Goal: Feedback & Contribution: Contribute content

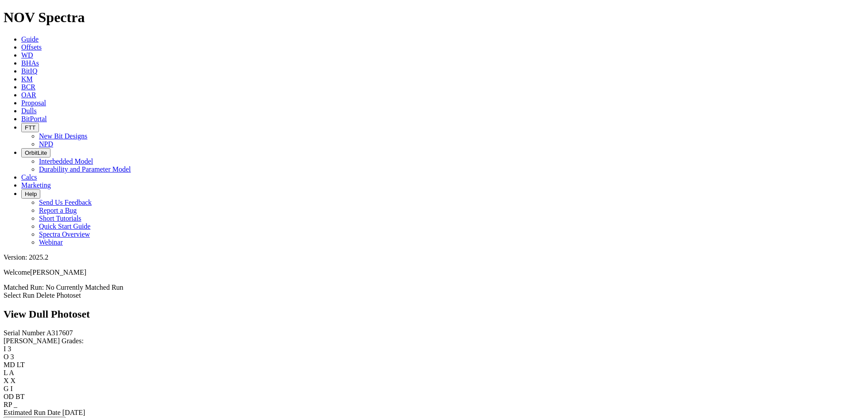
drag, startPoint x: 0, startPoint y: 0, endPoint x: 142, endPoint y: 11, distance: 142.5
click at [42, 43] on link "Offsets" at bounding box center [31, 47] width 20 height 8
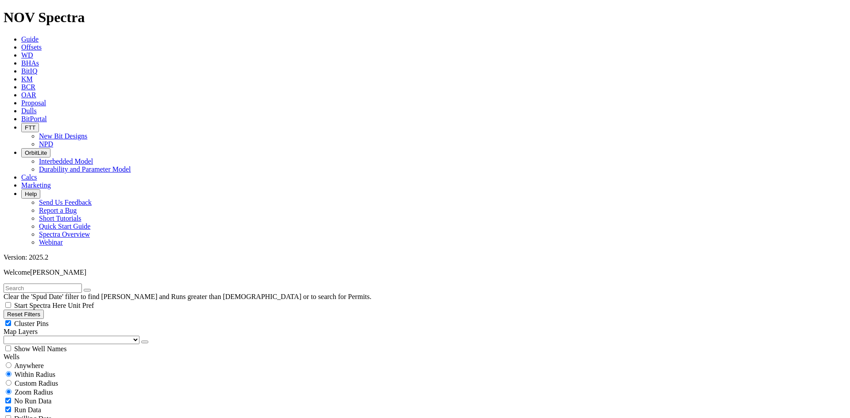
click at [37, 107] on link "Dulls" at bounding box center [28, 111] width 15 height 8
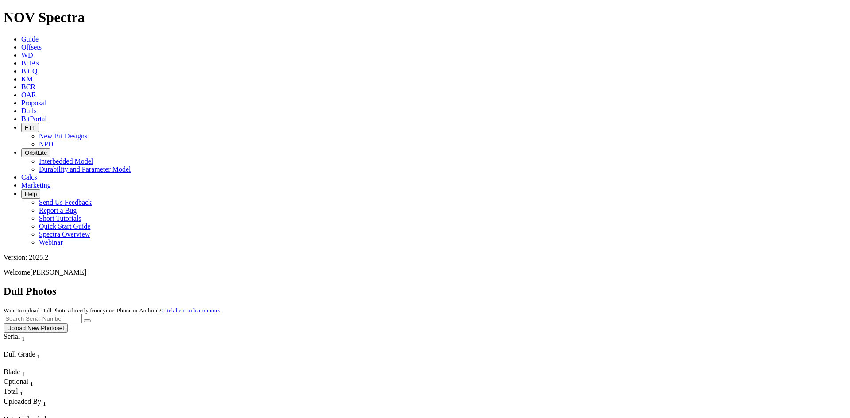
click at [68, 324] on button "Upload New Photoset" at bounding box center [36, 328] width 64 height 9
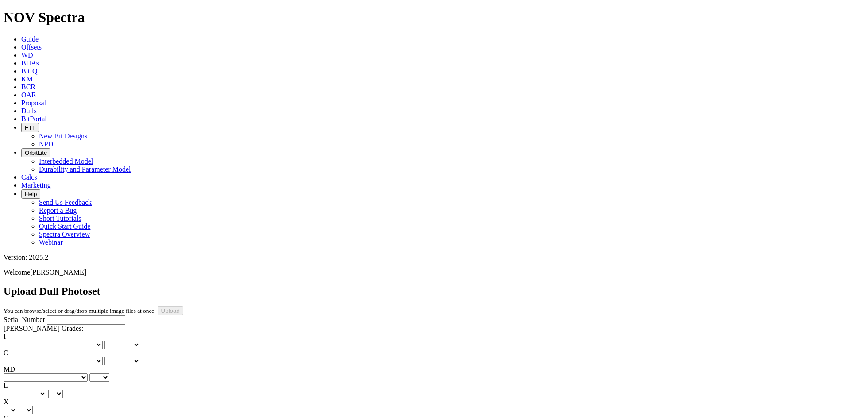
click at [42, 43] on span "Offsets" at bounding box center [31, 47] width 20 height 8
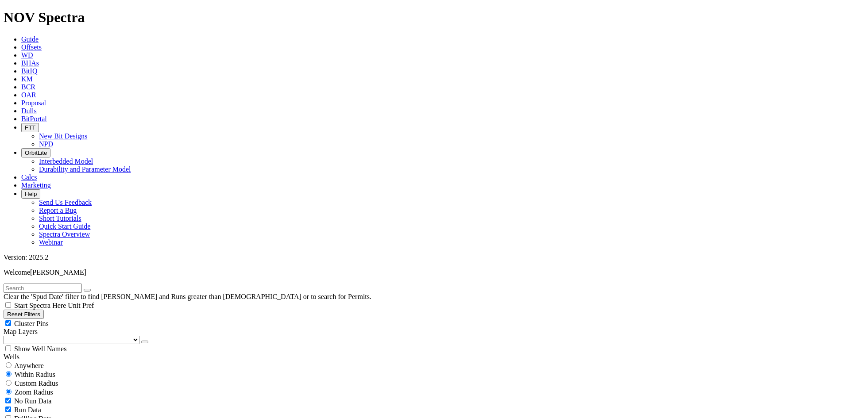
click at [82, 284] on input "text" at bounding box center [43, 288] width 78 height 9
paste input "A314349"
type input "A314349"
click at [42, 362] on span "Anywhere" at bounding box center [29, 366] width 30 height 8
radio input "true"
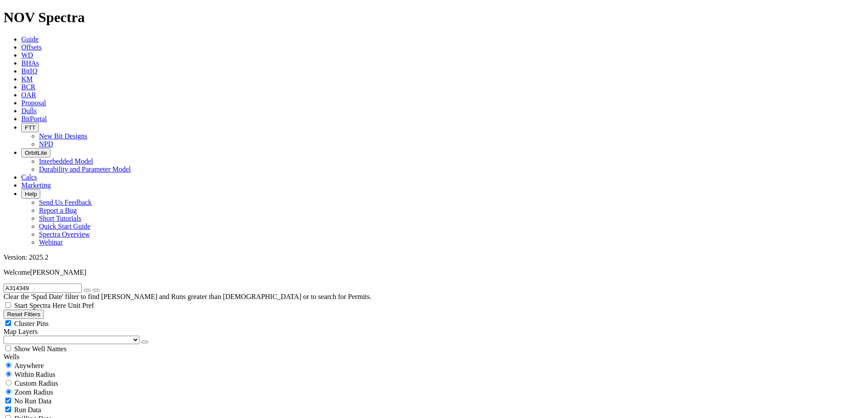
radio input "false"
radio input "true"
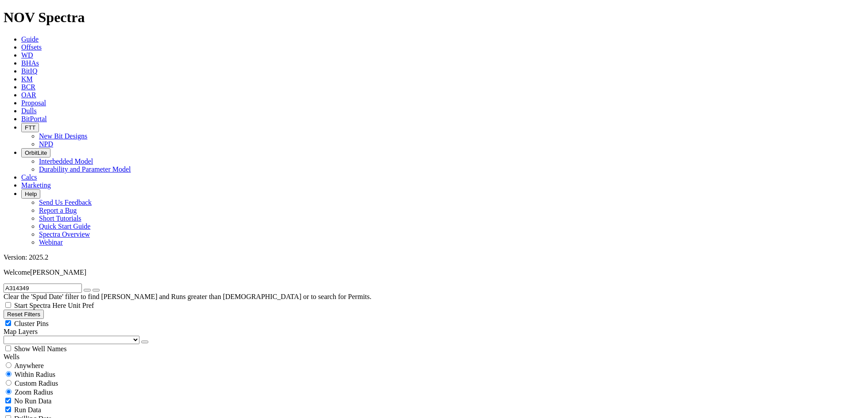
click at [41, 362] on span "Anywhere" at bounding box center [29, 366] width 30 height 8
radio input "true"
radio input "false"
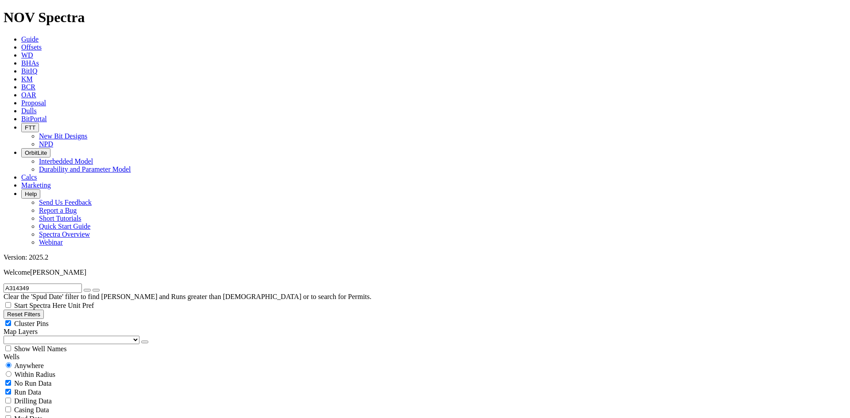
drag, startPoint x: 370, startPoint y: 12, endPoint x: 370, endPoint y: 17, distance: 4.9
click at [21, 107] on icon at bounding box center [21, 111] width 0 height 8
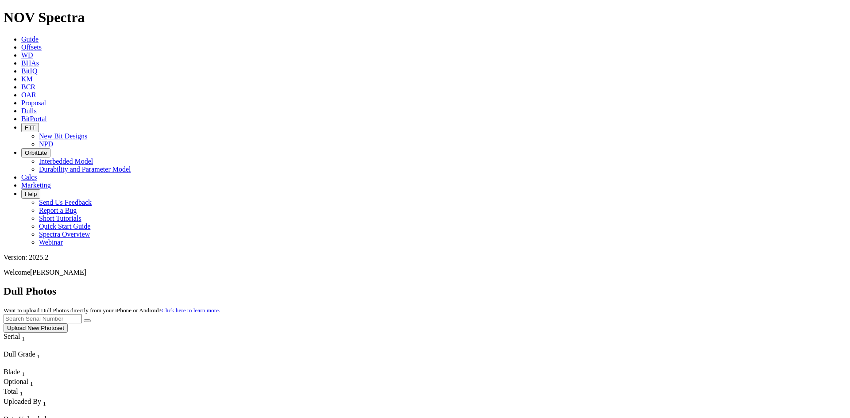
click at [68, 324] on button "Upload New Photoset" at bounding box center [36, 328] width 64 height 9
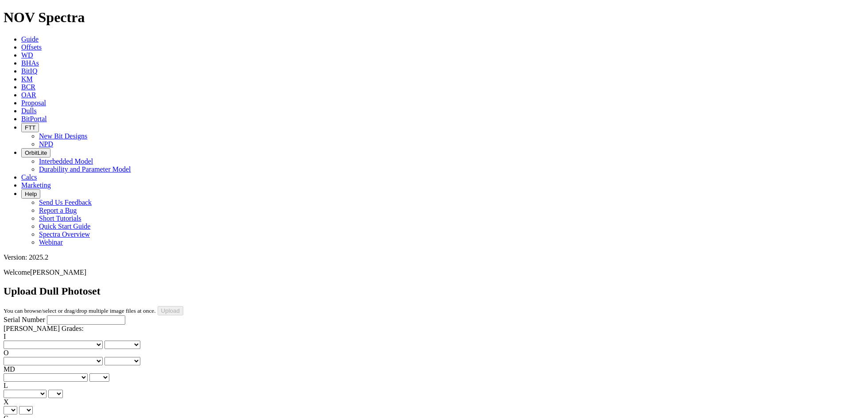
click at [58, 316] on input "Serial Number" at bounding box center [86, 320] width 78 height 9
paste input "A314349"
click at [47, 316] on input "A314349" at bounding box center [86, 320] width 78 height 9
type input "A314349"
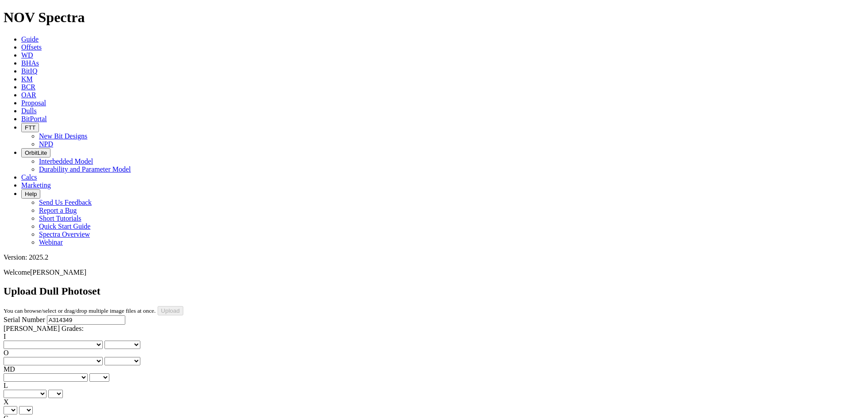
type input "9/5/25"
click at [32, 341] on select "No lost, worn or damaged cutters 0 1 2 3 4 5 6 7 8 No diamond table left on any…" at bounding box center [53, 345] width 99 height 8
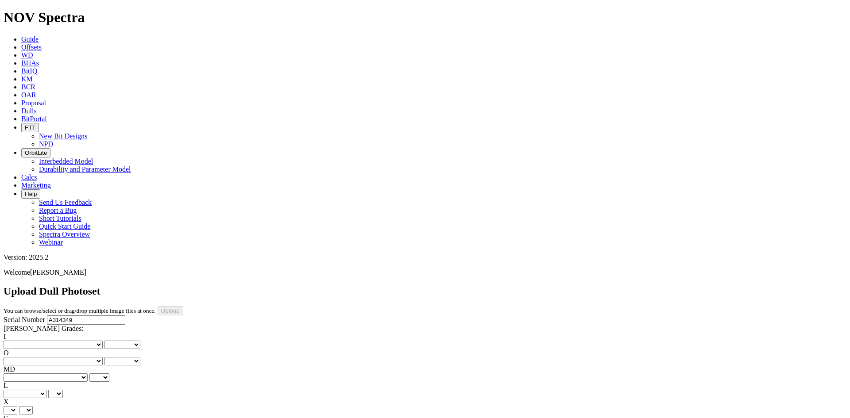
select select "number:1"
click at [18, 341] on select "No lost, worn or damaged cutters 0 1 2 3 4 5 6 7 8 No diamond table left on any…" at bounding box center [53, 345] width 99 height 8
select select "number:1"
click at [74, 357] on select "No lost, worn or damaged cutters 0 1 2 3 4 5 6 7 8 No diamond table left on any…" at bounding box center [53, 361] width 99 height 8
select select "number:3"
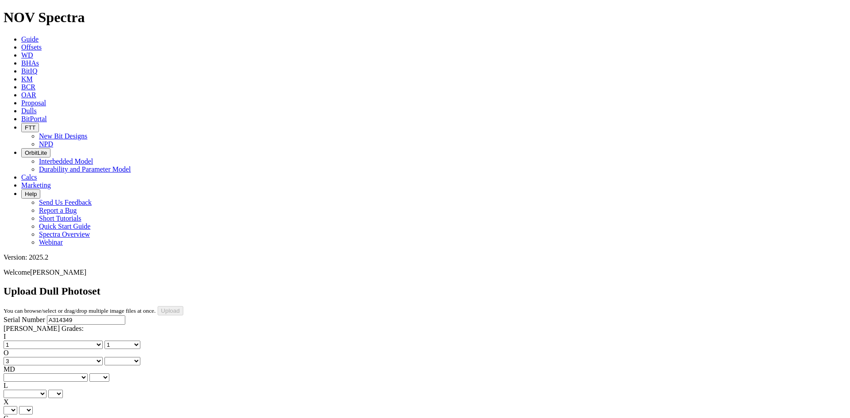
click at [63, 357] on select "No lost, worn or damaged cutters 0 1 2 3 4 5 6 7 8 No diamond table left on any…" at bounding box center [53, 361] width 99 height 8
select select "number:3"
click at [29, 374] on select "BF - Bond Failure BT - Broken Teeth/Cutters BU - Balled Up Bit CR - Cored CT - …" at bounding box center [46, 378] width 84 height 8
select select "string:BT"
click at [18, 374] on select "BF - Bond Failure BT - Broken Teeth/Cutters BU - Balled Up Bit CR - Cored CT - …" at bounding box center [46, 378] width 84 height 8
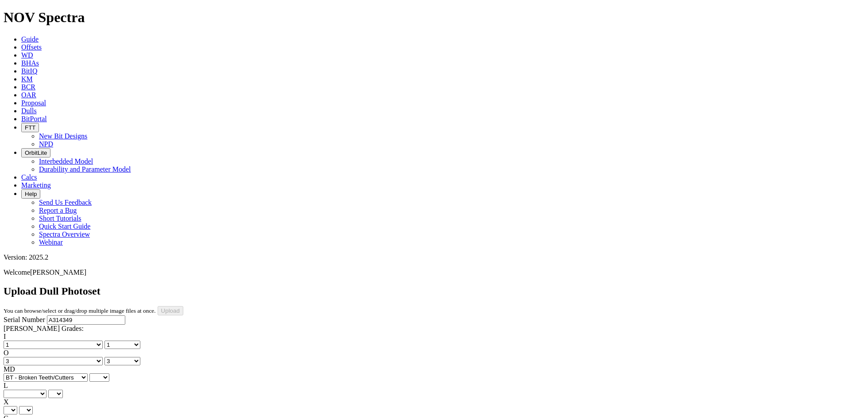
select select "string:BT"
click at [46, 390] on select "A - All C - Cone G - Gauge N - Nose S - Shoulder T - Taper" at bounding box center [25, 394] width 43 height 8
select select "string:S"
click at [46, 390] on select "A - All C - Cone G - Gauge N - Nose S - Shoulder T - Taper" at bounding box center [25, 394] width 43 height 8
select select "string:S"
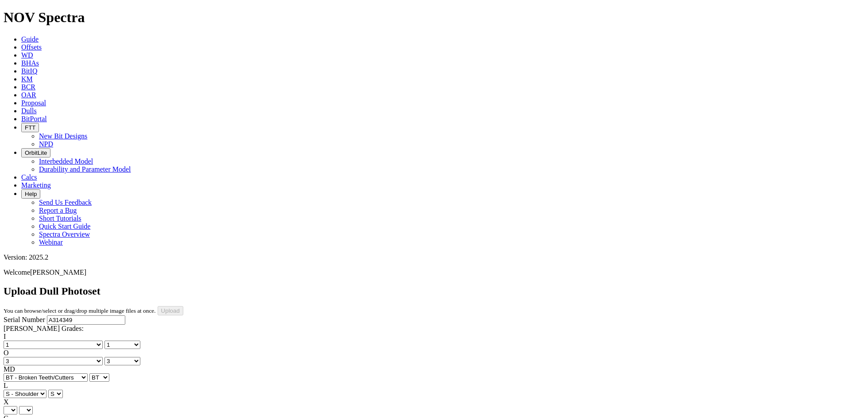
click at [17, 406] on select "X" at bounding box center [11, 410] width 14 height 8
select select "string:X"
click at [17, 406] on select "X" at bounding box center [11, 410] width 14 height 8
select select "string:X"
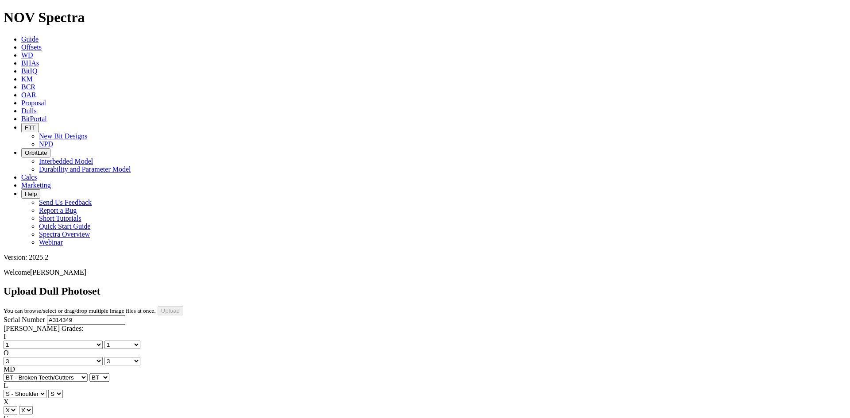
select select "string:I"
select select "string:WT"
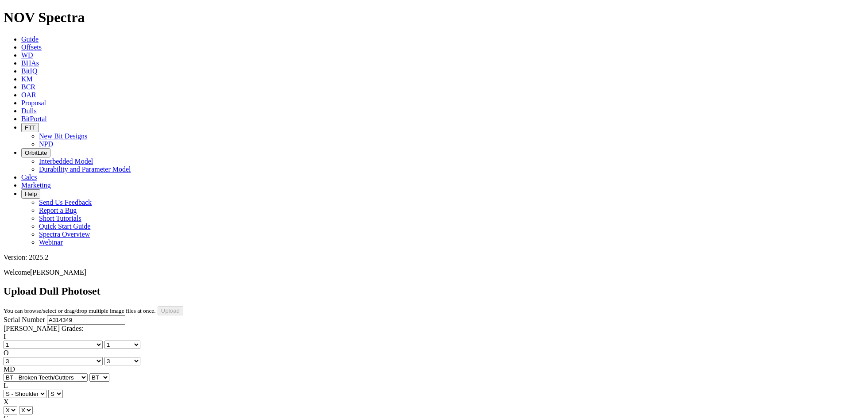
select select "string:WT"
select select "string:_"
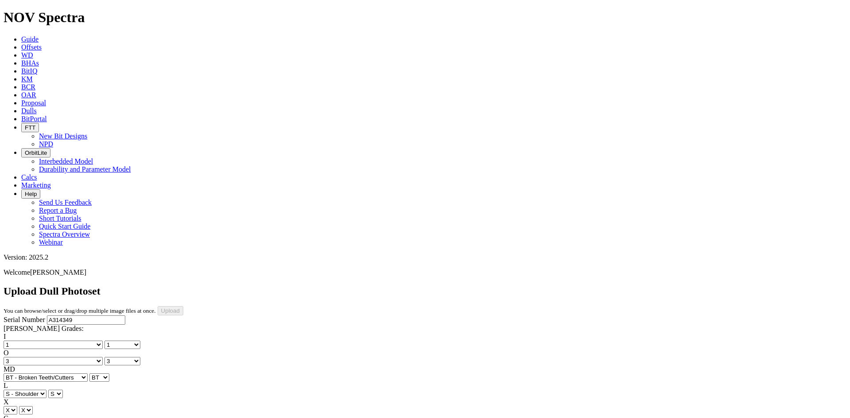
select select "string:_"
click at [183, 306] on input "Upload" at bounding box center [171, 310] width 26 height 9
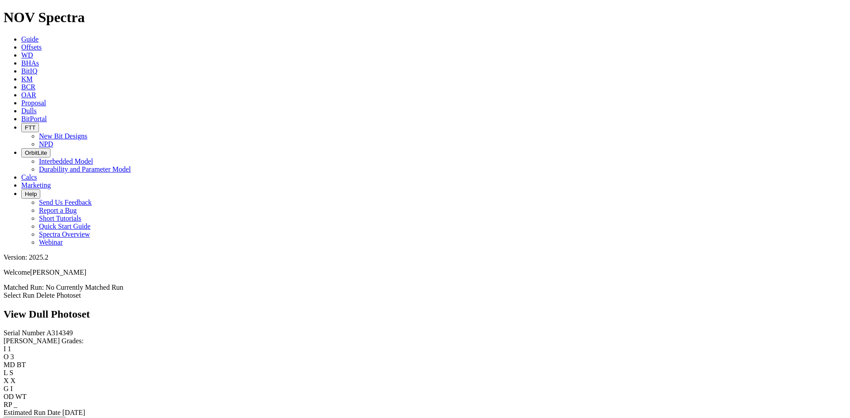
click at [57, 417] on button "Edit Photoset Details" at bounding box center [35, 421] width 62 height 9
select select "string:BHA"
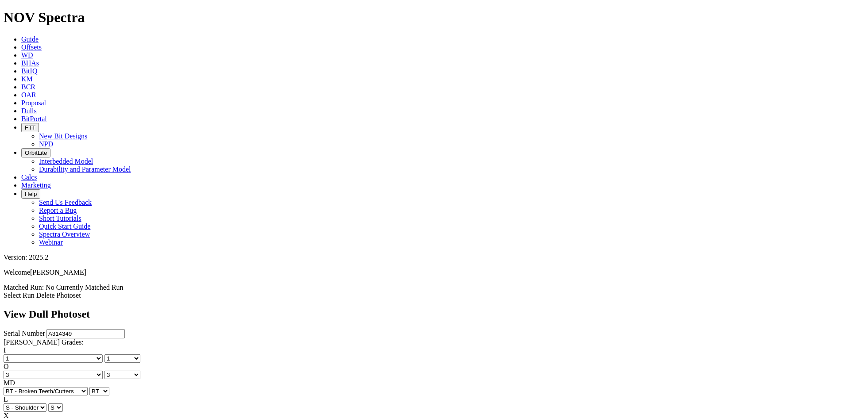
click at [250, 309] on div "View Dull Photoset" at bounding box center [425, 315] width 843 height 12
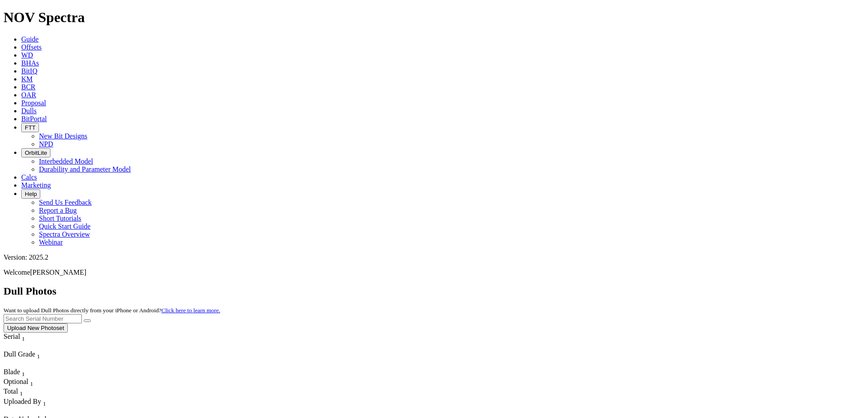
click at [68, 324] on button "Upload New Photoset" at bounding box center [36, 328] width 64 height 9
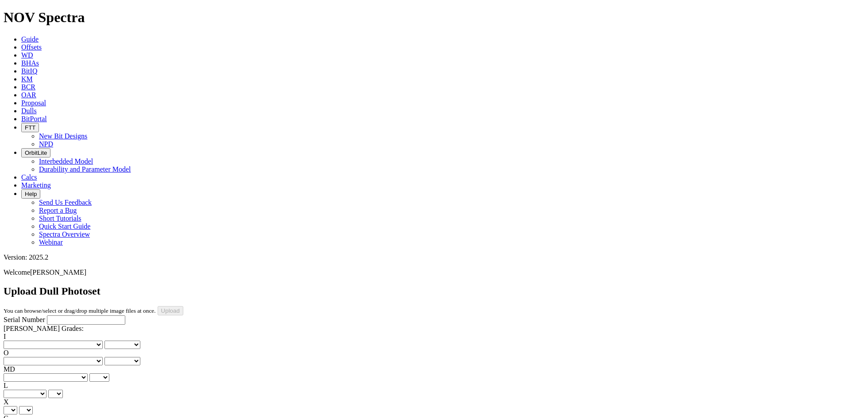
click at [74, 316] on input "Serial Number" at bounding box center [86, 320] width 78 height 9
paste input "A313070"
type input "A313070"
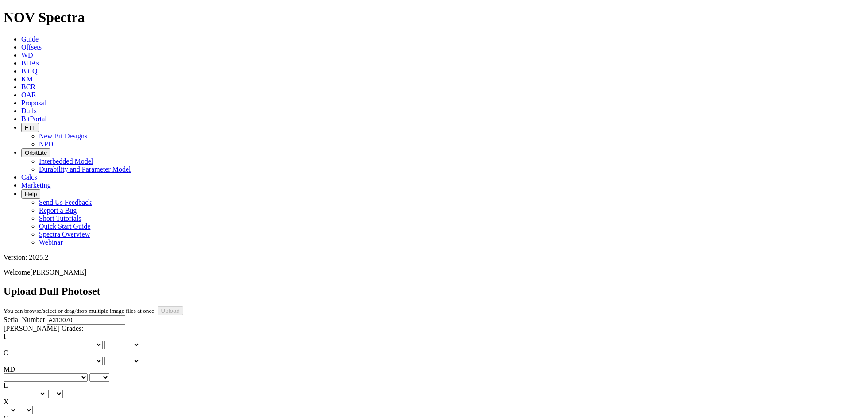
type input "9/5/25"
click at [31, 341] on select "No lost, worn or damaged cutters 0 1 2 3 4 5 6 7 8 No diamond table left on any…" at bounding box center [53, 345] width 99 height 8
select select "number:3"
click at [18, 341] on select "No lost, worn or damaged cutters 0 1 2 3 4 5 6 7 8 No diamond table left on any…" at bounding box center [53, 345] width 99 height 8
select select "number:3"
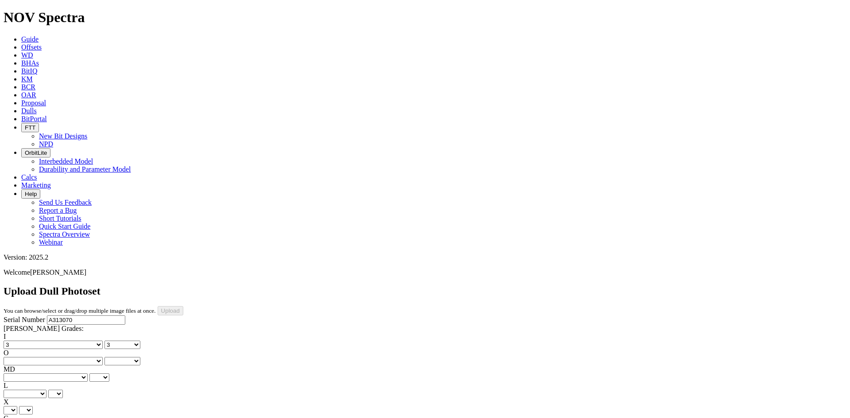
click at [72, 357] on select "No lost, worn or damaged cutters 0 1 2 3 4 5 6 7 8 No diamond table left on any…" at bounding box center [53, 361] width 99 height 8
select select "number:2"
click at [63, 357] on select "No lost, worn or damaged cutters 0 1 2 3 4 5 6 7 8 No diamond table left on any…" at bounding box center [53, 361] width 99 height 8
select select "number:2"
click at [32, 374] on select "BF - Bond Failure BT - Broken Teeth/Cutters BU - Balled Up Bit CR - Cored CT - …" at bounding box center [46, 378] width 84 height 8
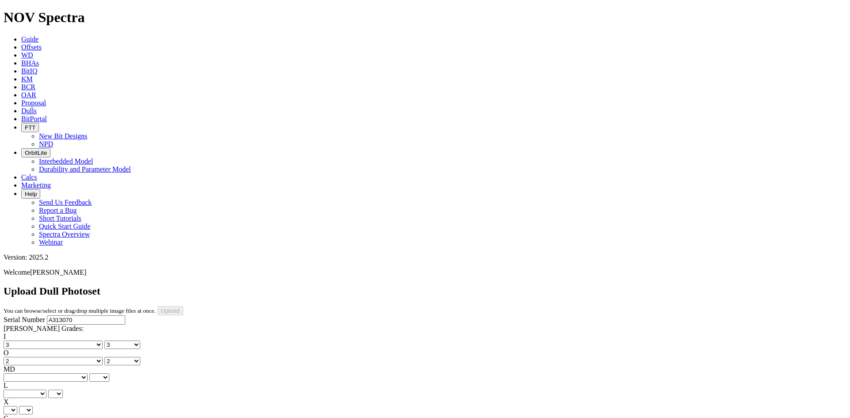
select select "string:BT"
click at [18, 374] on select "BF - Bond Failure BT - Broken Teeth/Cutters BU - Balled Up Bit CR - Cored CT - …" at bounding box center [46, 378] width 84 height 8
select select "string:BT"
click at [46, 390] on select "A - All C - Cone G - Gauge N - Nose S - Shoulder T - Taper" at bounding box center [25, 394] width 43 height 8
select select "string:C"
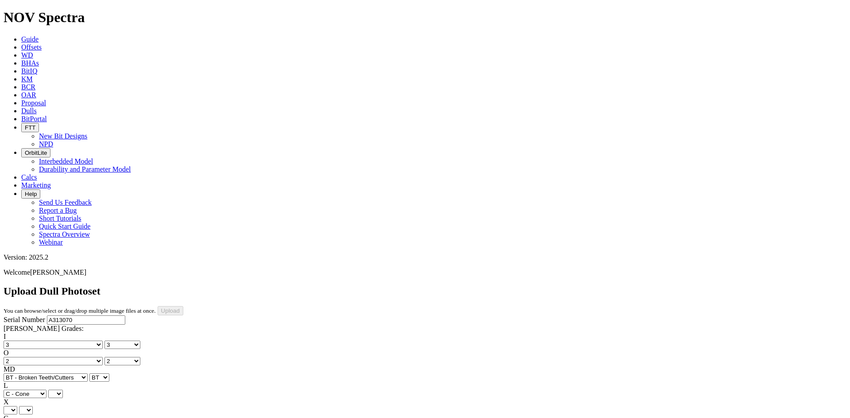
click at [46, 390] on select "A - All C - Cone G - Gauge N - Nose S - Shoulder T - Taper" at bounding box center [25, 394] width 43 height 8
select select "string:C"
click at [17, 406] on select "X" at bounding box center [11, 410] width 14 height 8
select select "string:X"
click at [17, 406] on select "X" at bounding box center [11, 410] width 14 height 8
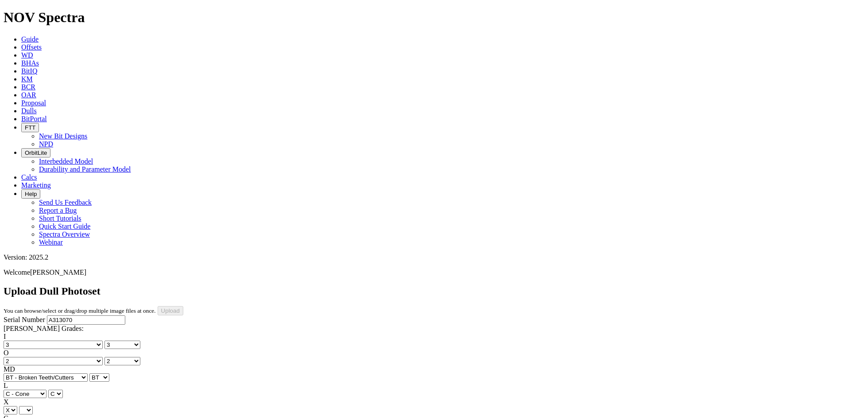
select select "string:X"
select select "string:I"
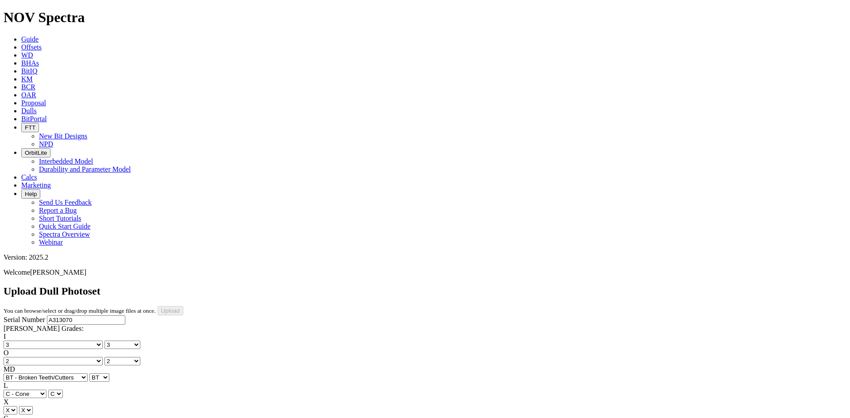
select select "string:WT"
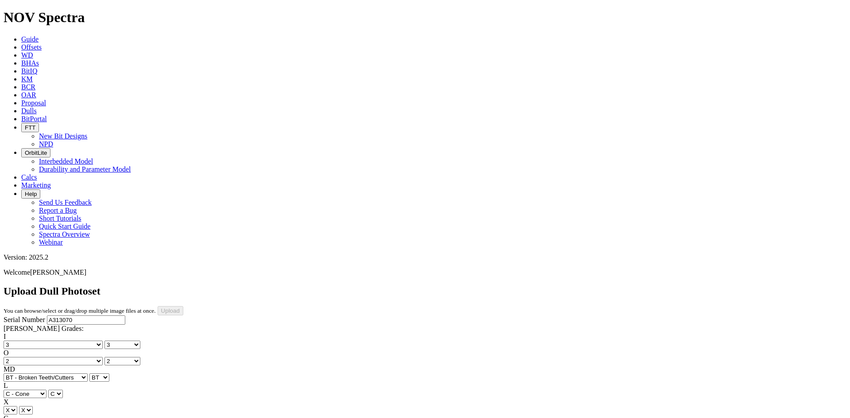
select select "string:BHA"
click at [183, 306] on input "Upload" at bounding box center [171, 310] width 26 height 9
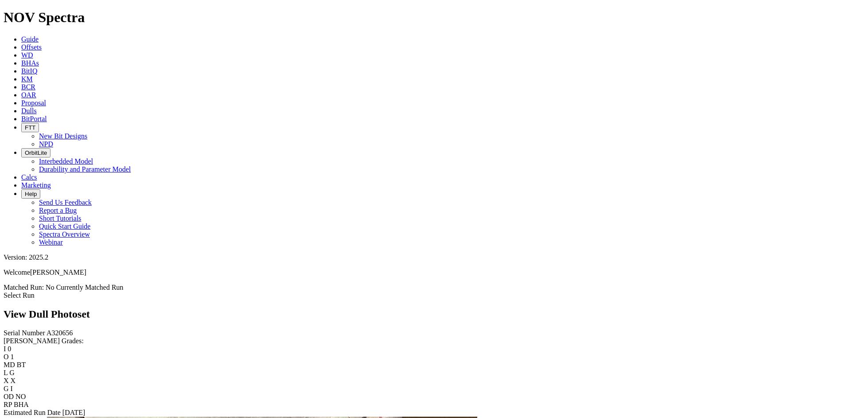
scroll to position [925, 0]
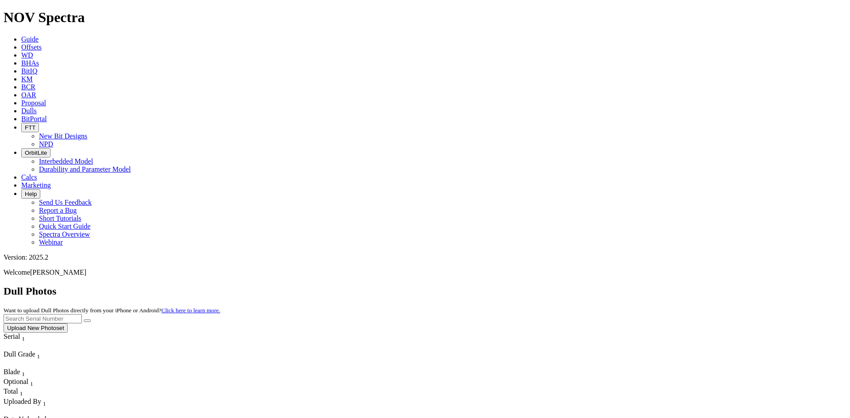
click at [42, 43] on span "Offsets" at bounding box center [31, 47] width 20 height 8
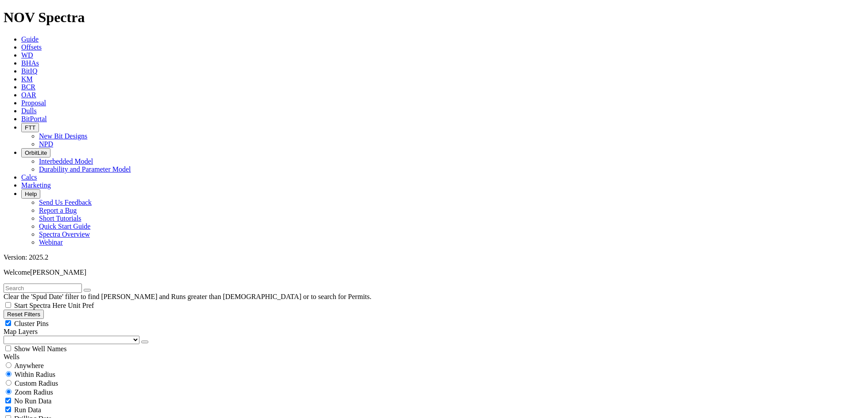
click at [72, 284] on input "text" at bounding box center [43, 288] width 78 height 9
type input "A320657"
click at [36, 362] on span "Anywhere" at bounding box center [29, 366] width 30 height 8
radio input "true"
radio input "false"
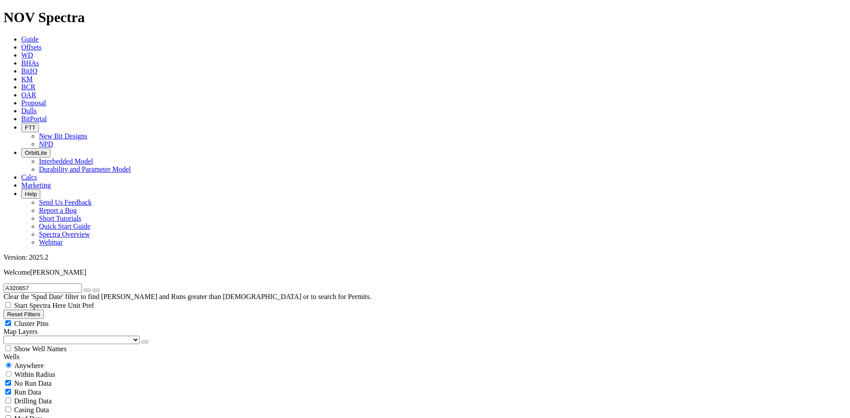
scroll to position [44, 0]
click at [87, 290] on icon "button" at bounding box center [87, 290] width 0 height 0
radio input "false"
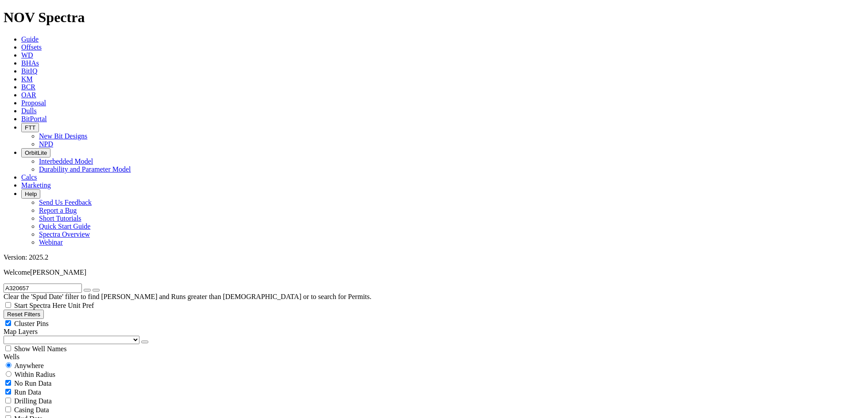
radio input "true"
click at [37, 107] on span "Dulls" at bounding box center [28, 111] width 15 height 8
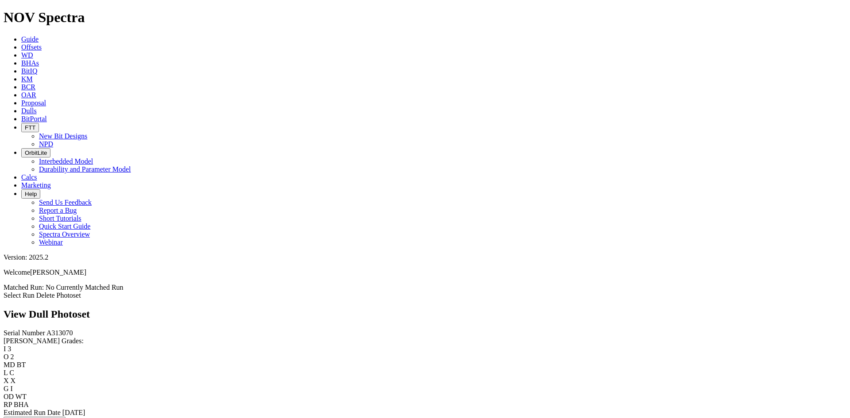
click at [35, 292] on link "Select Run" at bounding box center [19, 296] width 31 height 8
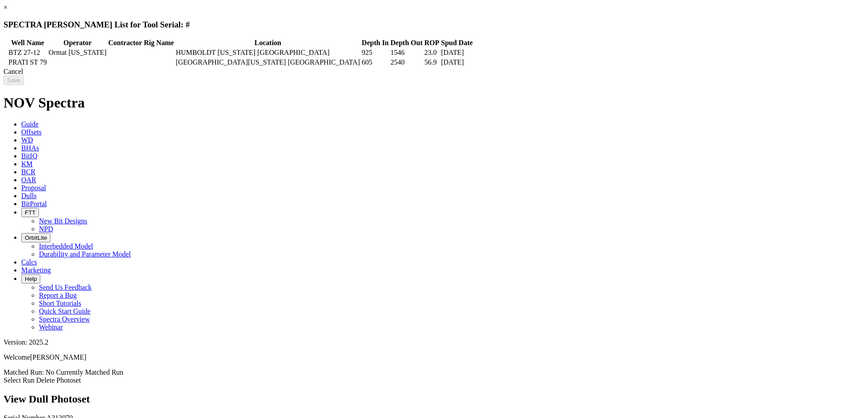
click at [5, 53] on icon at bounding box center [5, 53] width 0 height 0
click at [24, 85] on input "Save" at bounding box center [14, 80] width 20 height 9
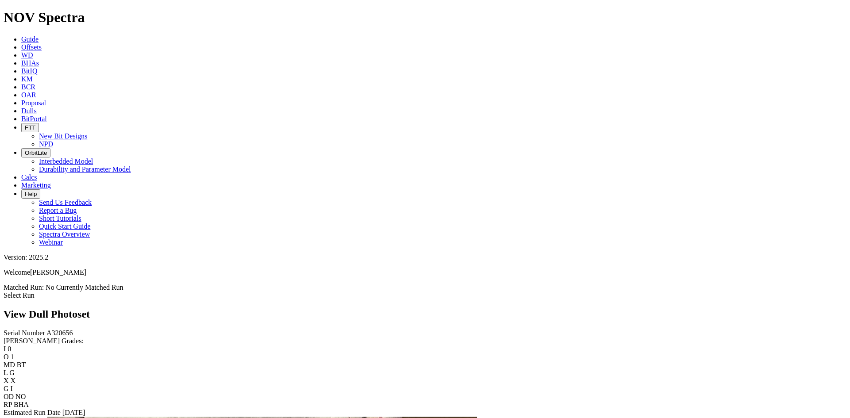
click at [35, 292] on link "Select Run" at bounding box center [19, 296] width 31 height 8
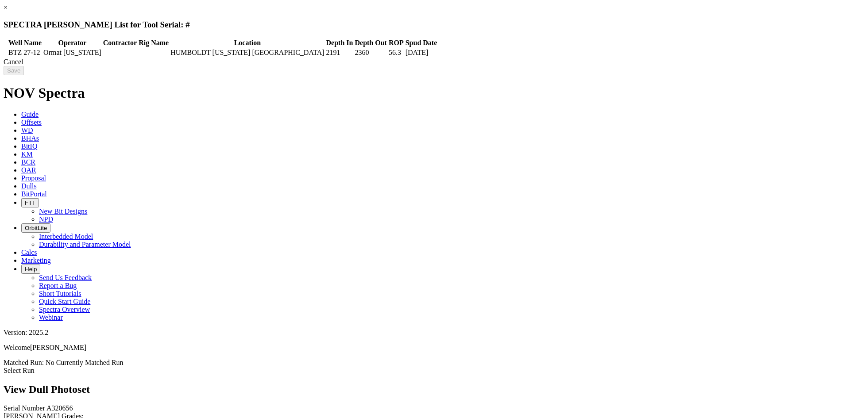
click at [387, 57] on td "2360" at bounding box center [370, 52] width 33 height 9
click at [716, 71] on div "Cancel Save" at bounding box center [425, 66] width 843 height 17
click at [24, 70] on input "Save" at bounding box center [14, 70] width 20 height 9
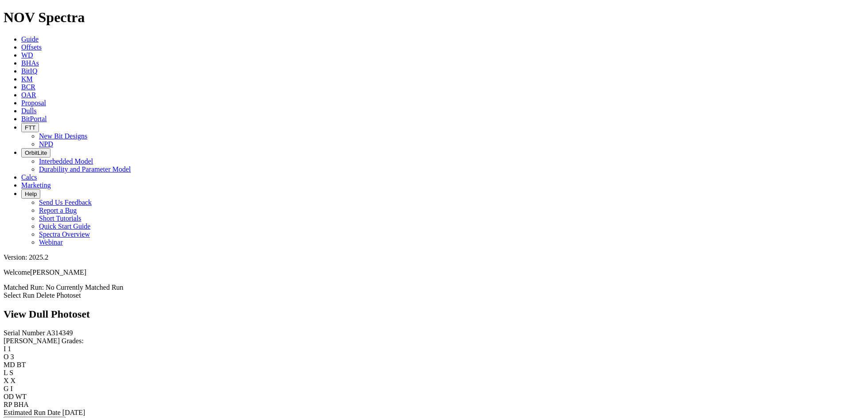
click at [35, 292] on link "Select Run" at bounding box center [19, 296] width 31 height 8
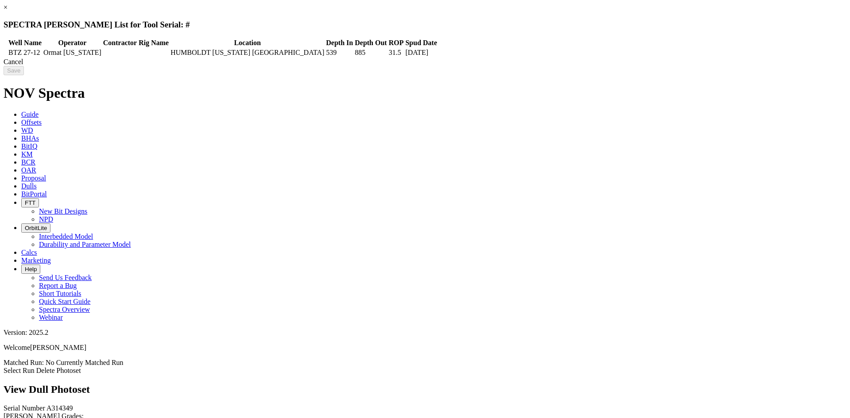
click at [325, 52] on td "HUMBOLDT Nevada USA" at bounding box center [247, 52] width 155 height 9
click at [24, 75] on input "Save" at bounding box center [14, 70] width 20 height 9
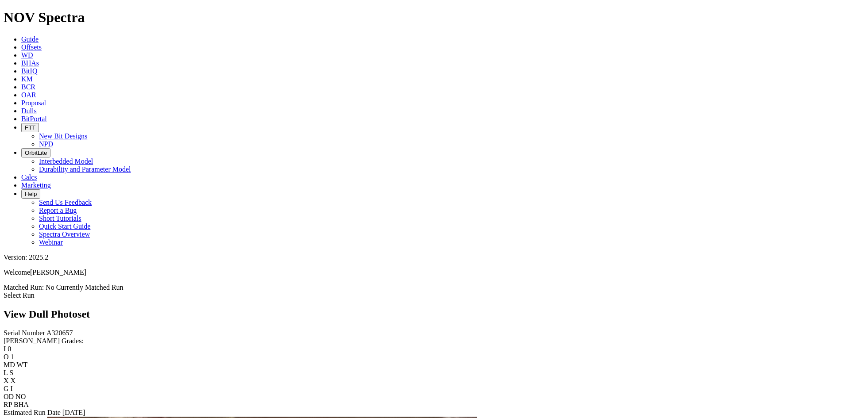
click at [35, 292] on link "Select Run" at bounding box center [19, 296] width 31 height 8
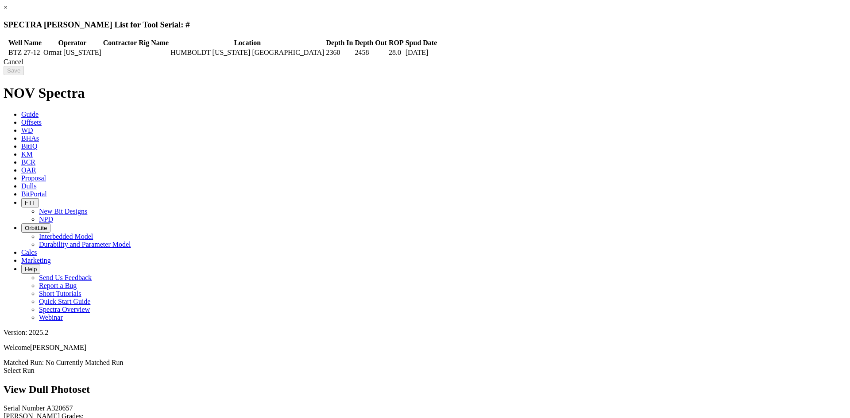
click at [387, 51] on td "2458" at bounding box center [370, 52] width 33 height 9
click at [24, 72] on input "Save" at bounding box center [14, 70] width 20 height 9
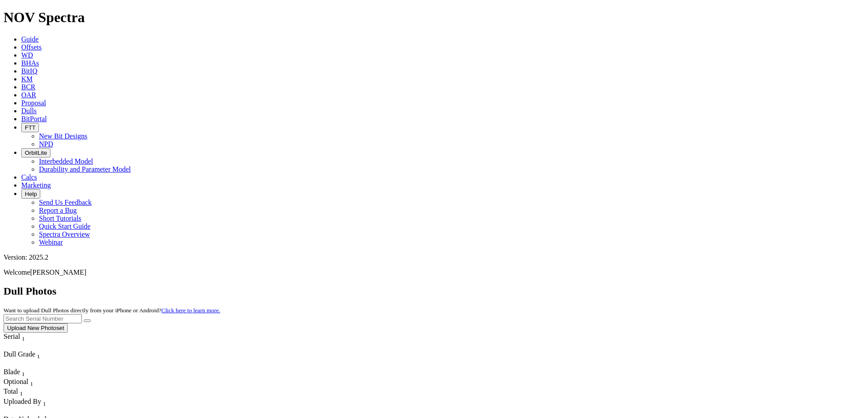
click at [42, 43] on span "Offsets" at bounding box center [31, 47] width 20 height 8
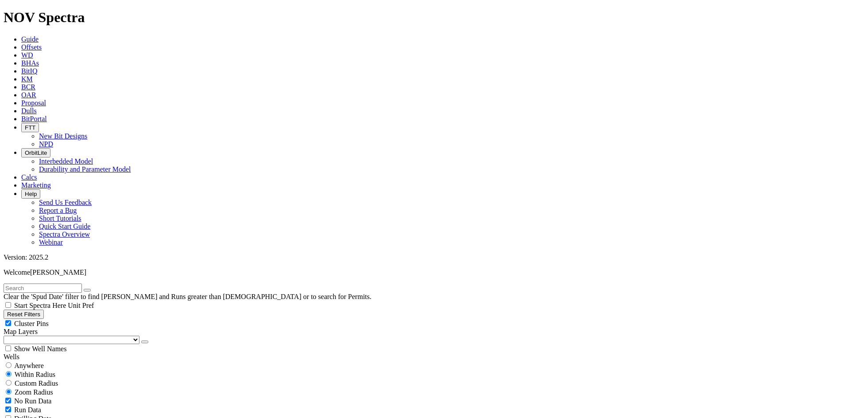
click at [35, 284] on input "text" at bounding box center [43, 288] width 78 height 9
paste input "https://spectra.nov.com/dull-photos/25431"
click at [48, 284] on input "https://spectra.nov.com/dull-photos/25431" at bounding box center [43, 288] width 78 height 9
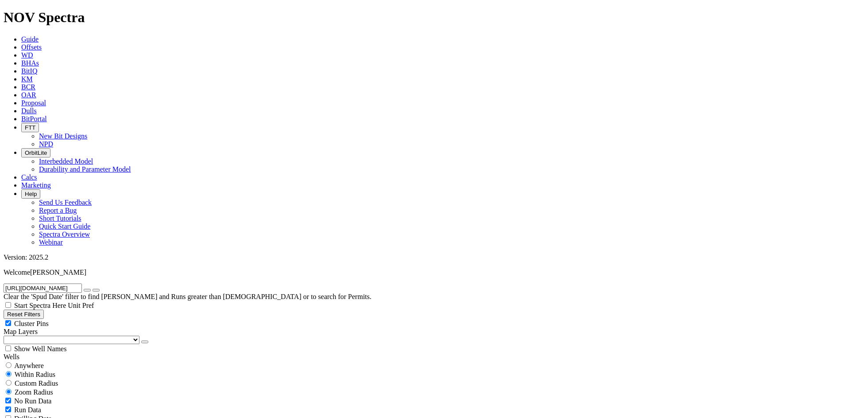
paste input "A313070"
click at [56, 284] on input "https://A313070.nov.com/dull-photos/25431" at bounding box center [43, 288] width 78 height 9
type input "A313070"
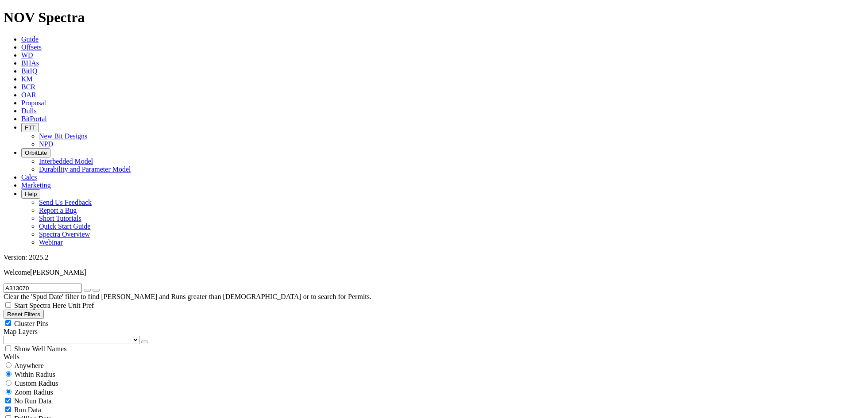
click at [37, 362] on span "Anywhere" at bounding box center [29, 366] width 30 height 8
radio input "true"
radio input "false"
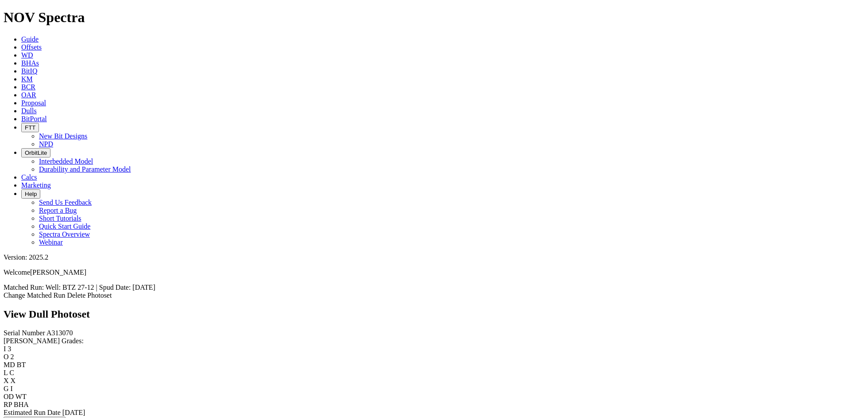
click at [37, 107] on span "Dulls" at bounding box center [28, 111] width 15 height 8
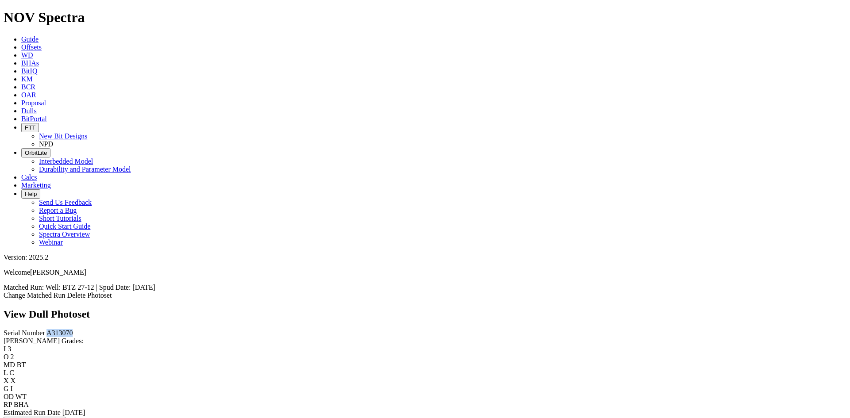
drag, startPoint x: 33, startPoint y: 78, endPoint x: 17, endPoint y: 80, distance: 16.0
click at [17, 329] on div "Serial Number A313070" at bounding box center [425, 333] width 843 height 8
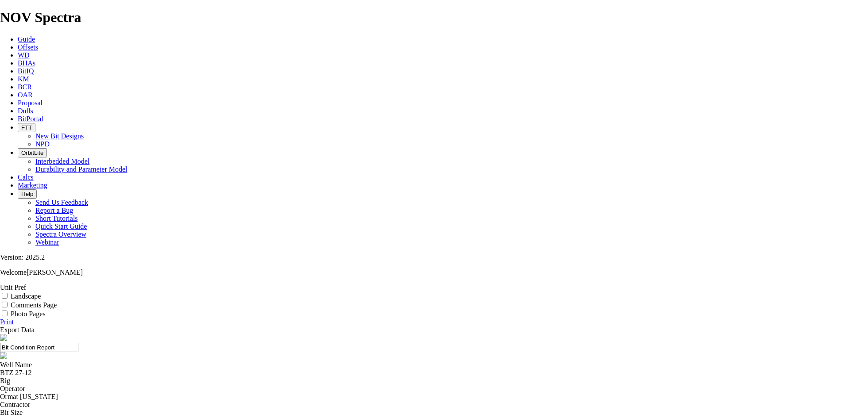
scroll to position [44, 0]
type textarea "Broken cutters in the cone and inner nose indicative of impact damage."
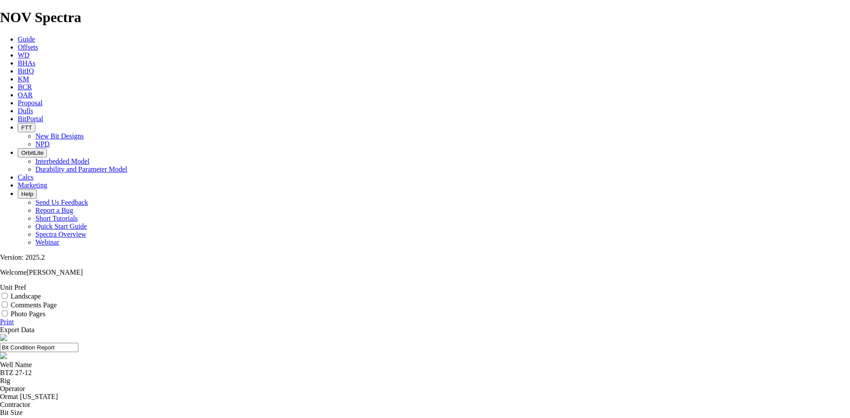
scroll to position [4, 0]
click at [8, 311] on input "Photo Pages" at bounding box center [5, 314] width 6 height 6
checkbox input "true"
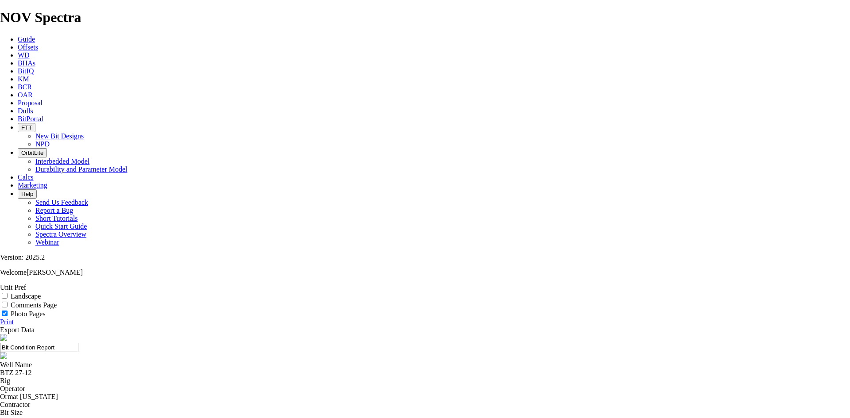
scroll to position [89, 0]
type textarea "Broken cutters in the cone and inner nose indicative of impact damage. Outer no…"
click at [14, 318] on link "Print" at bounding box center [7, 322] width 14 height 8
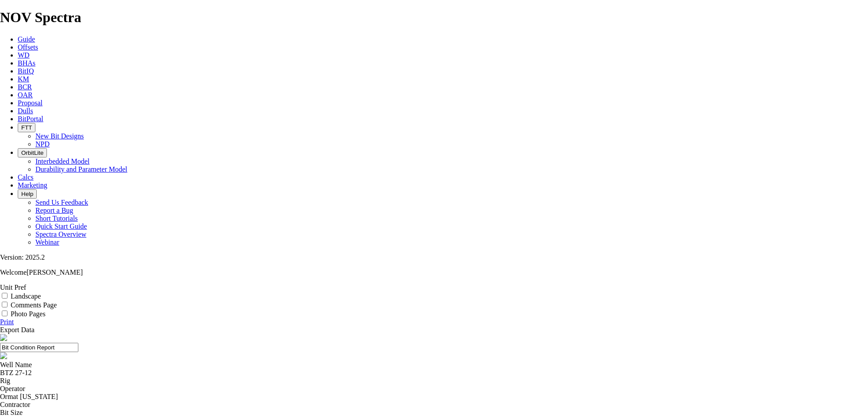
click at [8, 311] on input "Photo Pages" at bounding box center [5, 314] width 6 height 6
checkbox input "true"
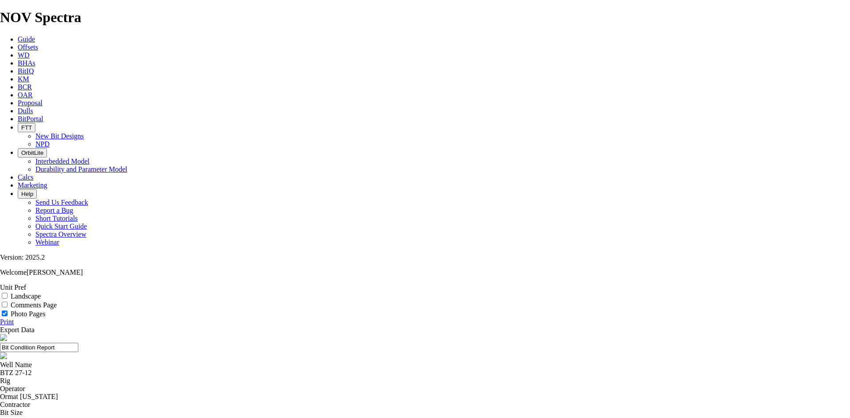
select select "number:2"
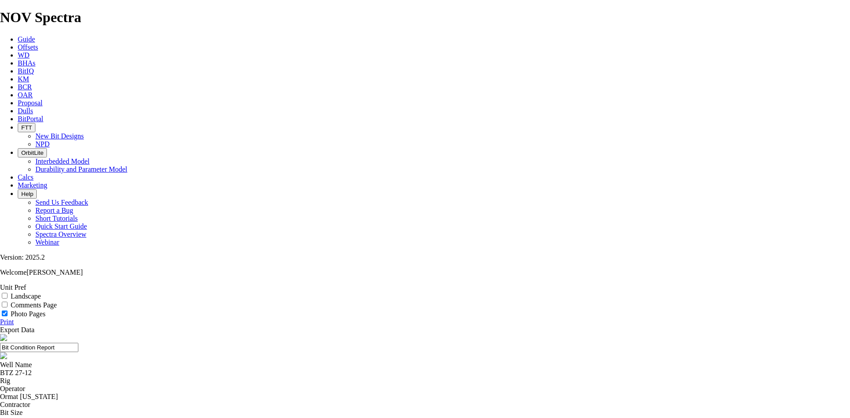
select select "number:2"
select select "number:0"
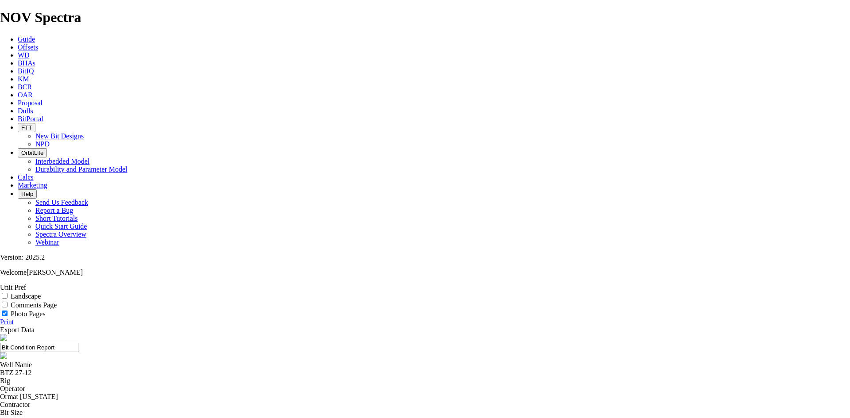
select select "number:0"
type textarea "I"
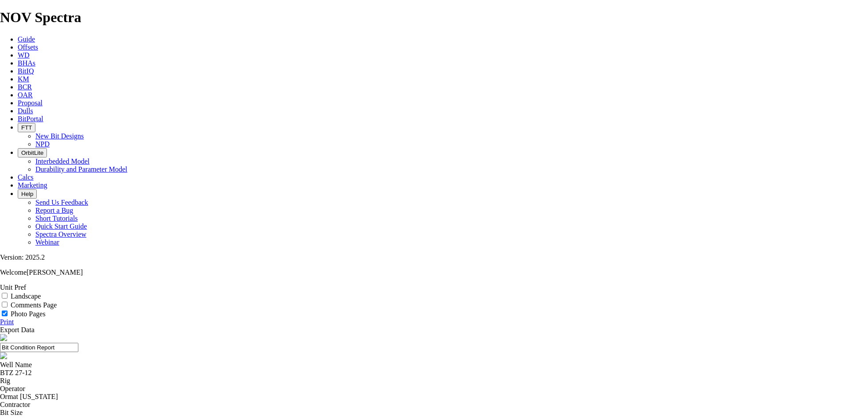
type textarea "Cone and inner nose produced an excellent dull. Standard wear progression seen …"
click at [14, 318] on link "Print" at bounding box center [7, 322] width 14 height 8
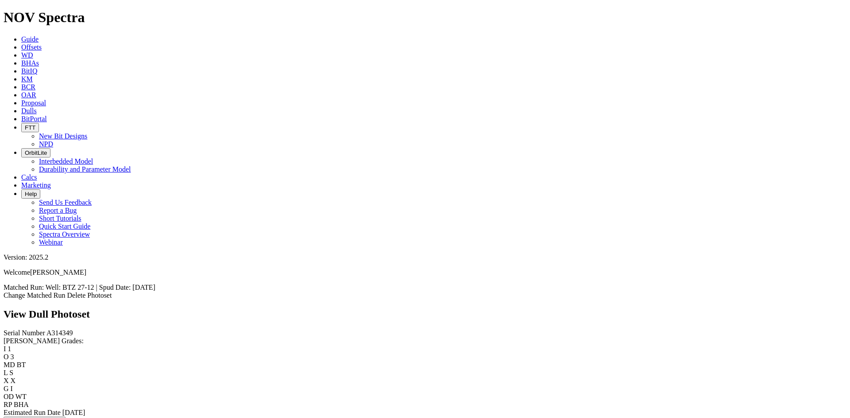
click at [47, 417] on button "Edit Photoset Details" at bounding box center [35, 421] width 62 height 9
click at [41, 355] on select "No lost, worn or damaged cutters 0 1 2 3 4 5 6 7 8 No diamond table left on any…" at bounding box center [53, 359] width 99 height 8
select select "number:0"
click at [18, 355] on select "No lost, worn or damaged cutters 0 1 2 3 4 5 6 7 8 No diamond table left on any…" at bounding box center [53, 359] width 99 height 8
select select "number:0"
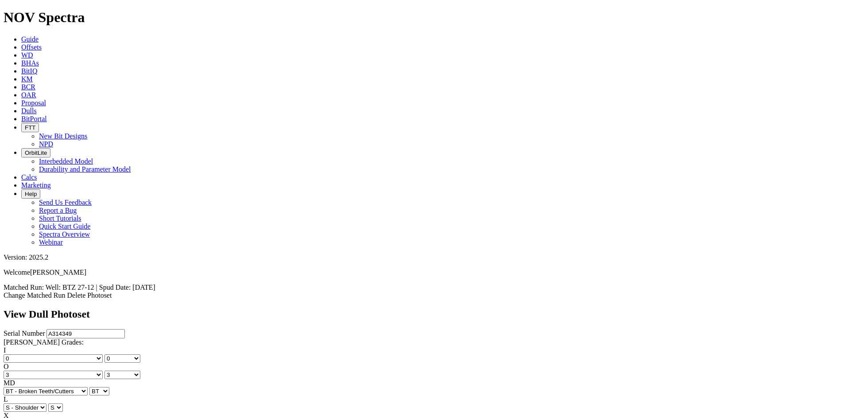
select select "number:2"
click at [63, 371] on select "No lost, worn or damaged cutters 0 1 2 3 4 5 6 7 8 No diamond table left on any…" at bounding box center [53, 375] width 99 height 8
select select "number:2"
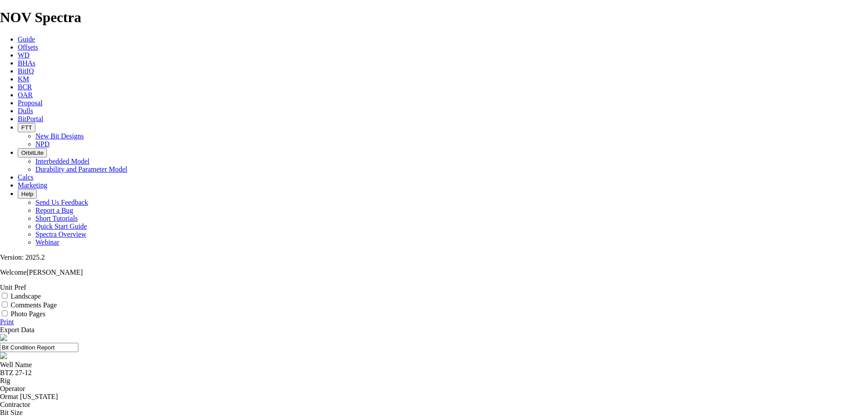
scroll to position [4, 0]
click at [8, 311] on input "Photo Pages" at bounding box center [5, 314] width 6 height 6
checkbox input "true"
drag, startPoint x: 822, startPoint y: 93, endPoint x: 814, endPoint y: 152, distance: 59.9
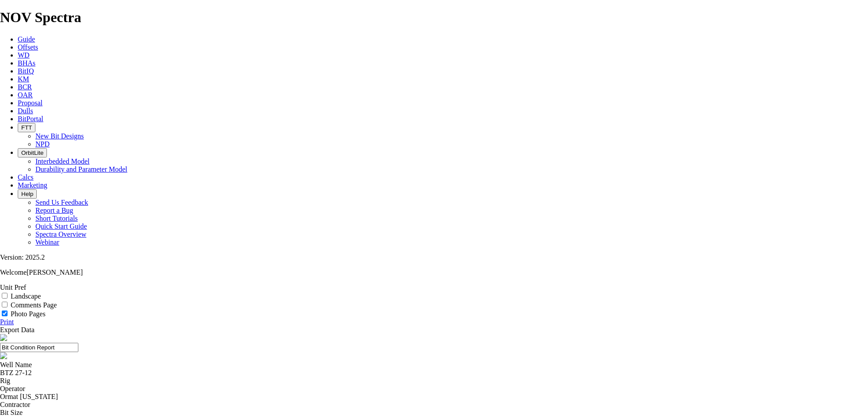
click at [14, 318] on link "Print" at bounding box center [7, 322] width 14 height 8
click at [35, 326] on link "Export Data" at bounding box center [17, 330] width 35 height 8
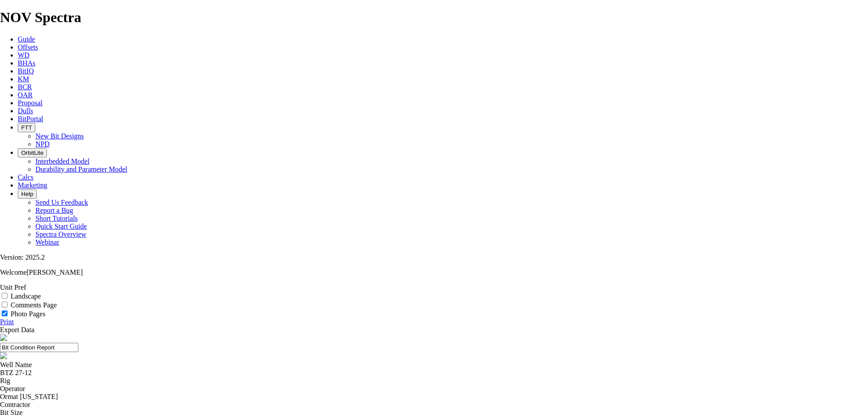
click at [14, 318] on link "Print" at bounding box center [7, 322] width 14 height 8
click at [8, 311] on input "Photo Pages" at bounding box center [5, 314] width 6 height 6
checkbox input "true"
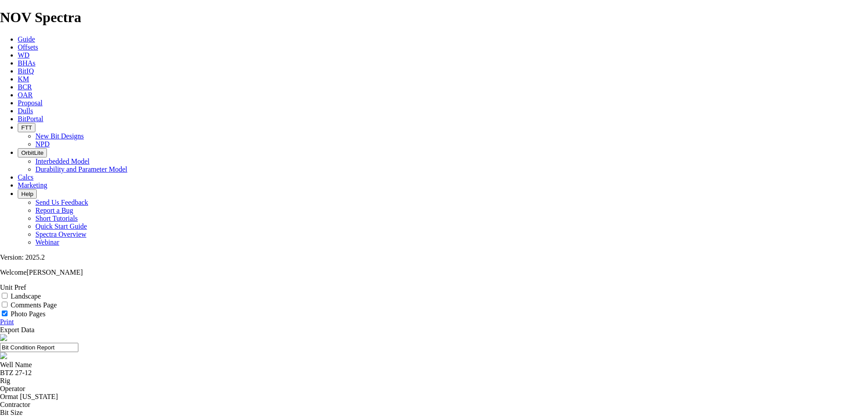
scroll to position [221, 0]
type textarea "Inner cutting structure produced an excellent dull. Minimal abrasive wear seen …"
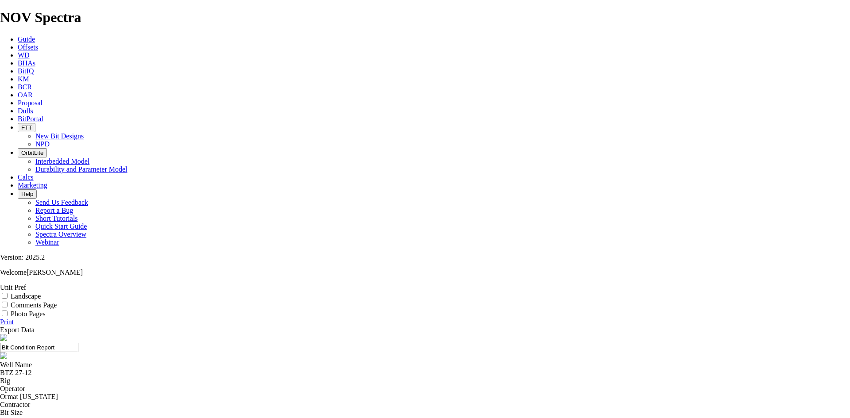
scroll to position [93, 0]
click at [797, 310] on div "Photo Pages" at bounding box center [425, 314] width 850 height 9
click at [8, 311] on input "Photo Pages" at bounding box center [5, 314] width 6 height 6
checkbox input "true"
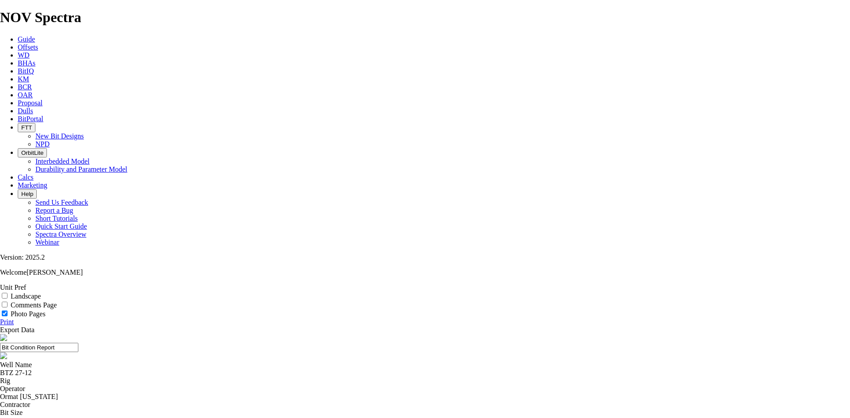
type textarea "Inner cutting structure looked great. No unusual dull characteristics observed.…"
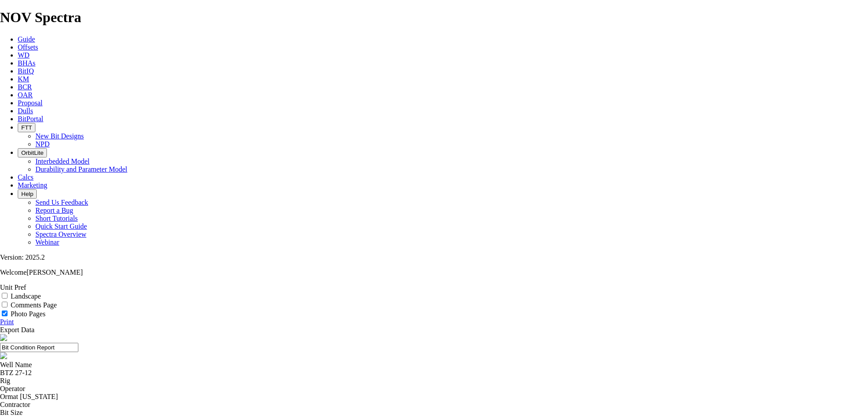
click at [14, 318] on link "Print" at bounding box center [7, 322] width 14 height 8
